Goal: Task Accomplishment & Management: Manage account settings

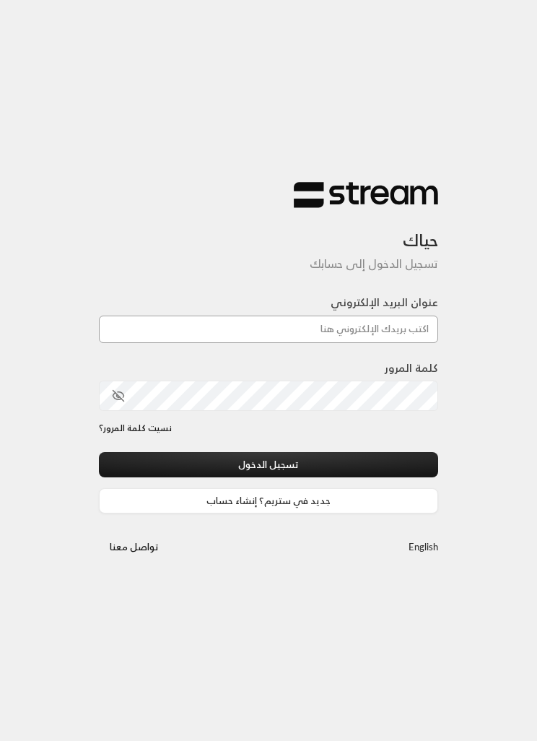
type input "[EMAIL_ADDRESS][DOMAIN_NAME]"
click at [199, 448] on div "نسيت كلمة المرور؟" at bounding box center [268, 437] width 339 height 30
click at [184, 469] on button "تسجيل الدخول" at bounding box center [268, 464] width 339 height 25
type input "[EMAIL_ADDRESS][DOMAIN_NAME]"
click at [269, 466] on button "تسجيل الدخول" at bounding box center [268, 464] width 339 height 25
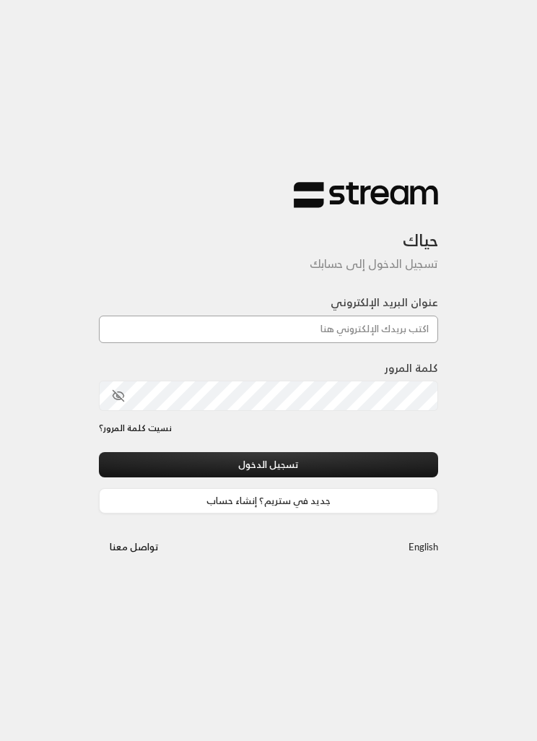
click at [205, 340] on input "عنوان البريد الإلكتروني" at bounding box center [268, 328] width 339 height 27
click at [173, 325] on input "عنوان البريد الإلكتروني" at bounding box center [268, 328] width 339 height 27
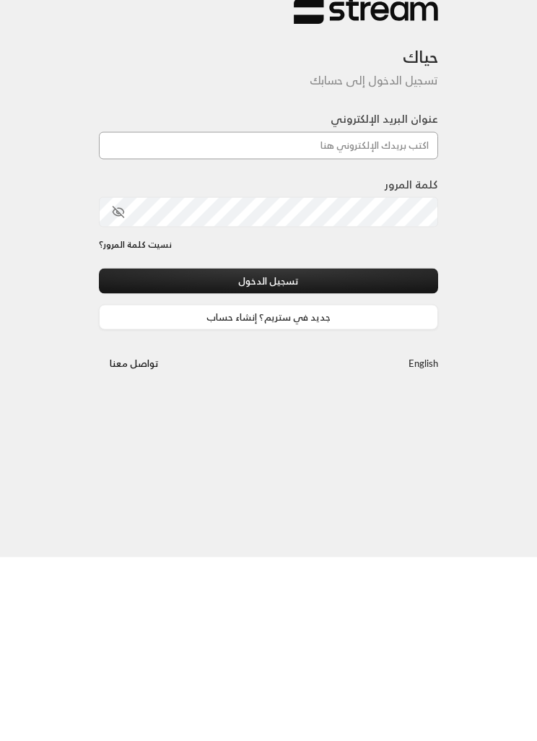
click at [219, 315] on input "عنوان البريد الإلكتروني" at bounding box center [268, 328] width 339 height 27
click at [206, 315] on input "عنوان البريد الإلكتروني" at bounding box center [268, 328] width 339 height 27
click at [78, 376] on div "حياك تسجيل الدخول إلى حسابك عنوان البريد الإلكتروني كلمة المرور نسيت كلمة المرو…" at bounding box center [268, 370] width 537 height 741
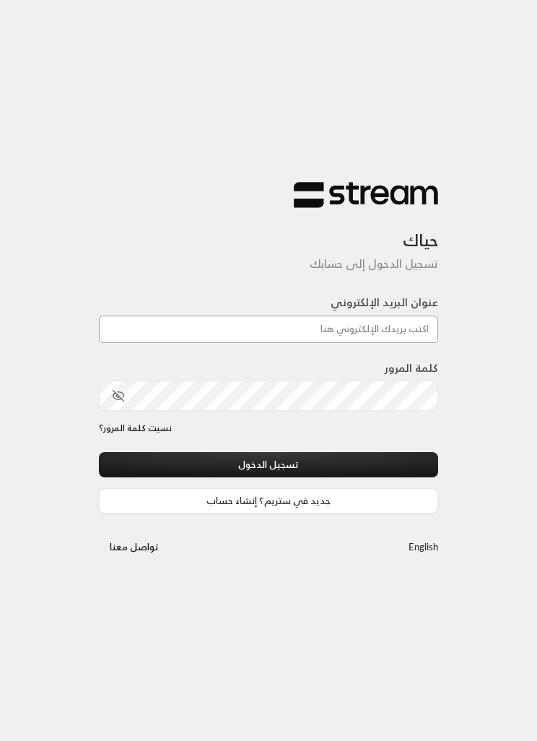
type input "[EMAIL_ADDRESS][DOMAIN_NAME]"
click at [382, 459] on button "تسجيل الدخول" at bounding box center [268, 464] width 339 height 25
type input "[EMAIL_ADDRESS][DOMAIN_NAME]"
click at [269, 466] on button "تسجيل الدخول" at bounding box center [268, 464] width 339 height 25
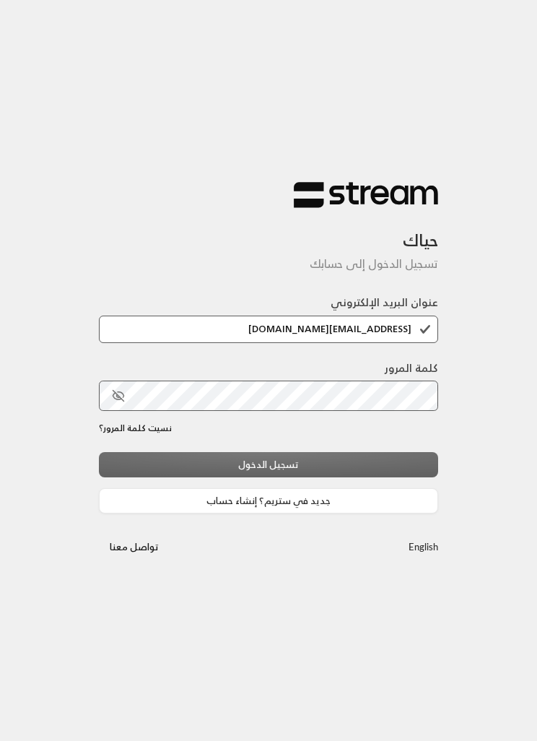
click at [395, 463] on div "تسجيل الدخول جديد في ستريم؟ إنشاء حساب" at bounding box center [268, 482] width 339 height 61
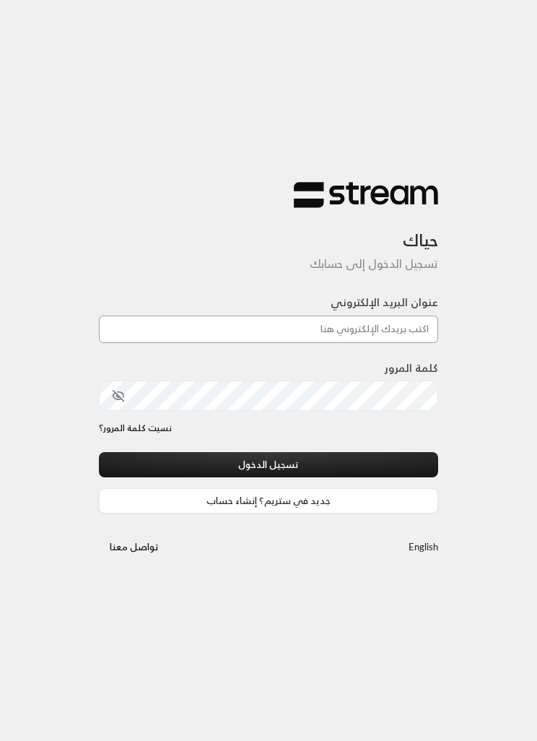
type input "[EMAIL_ADDRESS][DOMAIN_NAME]"
click at [508, 133] on div "حياك تسجيل الدخول إلى حسابك عنوان البريد الإلكتروني [EMAIL_ADDRESS][DOMAIN_NAME…" at bounding box center [268, 370] width 537 height 741
click at [393, 474] on button "تسجيل الدخول" at bounding box center [268, 464] width 339 height 25
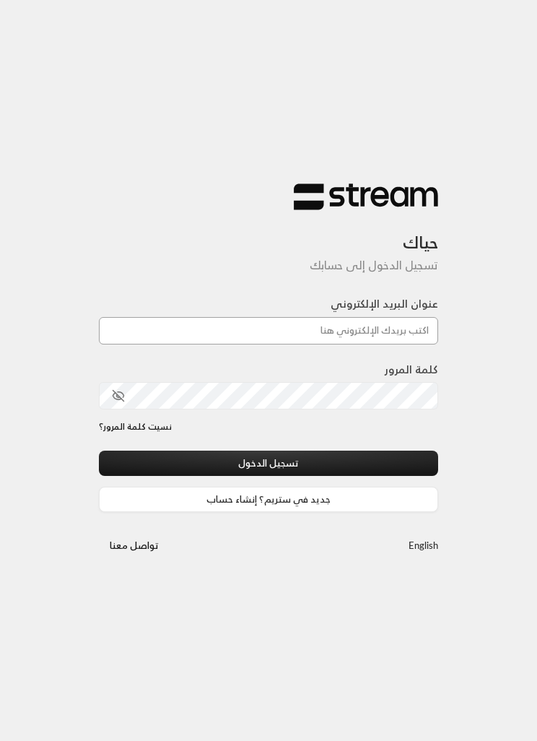
type input "[EMAIL_ADDRESS][DOMAIN_NAME]"
click at [269, 466] on button "تسجيل الدخول" at bounding box center [268, 462] width 339 height 25
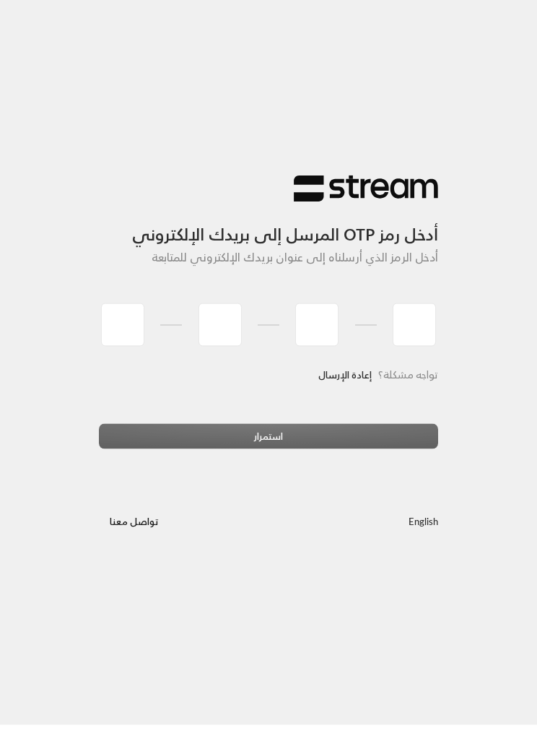
click at [367, 379] on link "إعادة الإرسال" at bounding box center [344, 391] width 53 height 27
